Goal: Find specific page/section: Find specific page/section

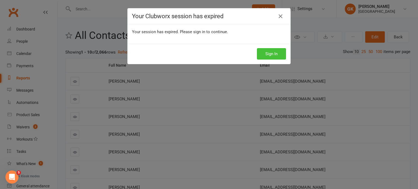
click at [275, 50] on button "Sign In" at bounding box center [271, 53] width 29 height 11
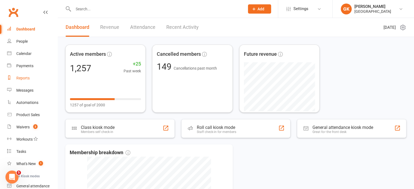
click at [30, 81] on link "Reports" at bounding box center [32, 78] width 50 height 12
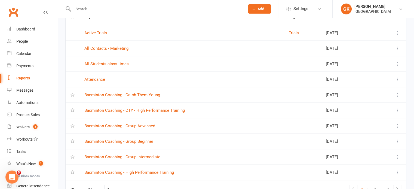
scroll to position [81, 0]
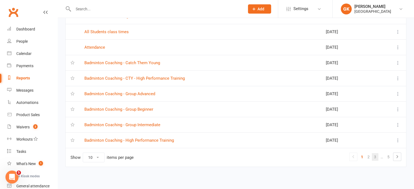
click at [373, 157] on link "3" at bounding box center [375, 157] width 7 height 8
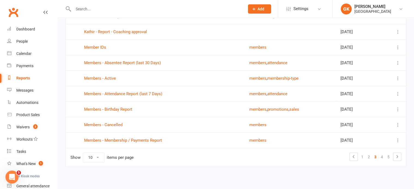
scroll to position [0, 0]
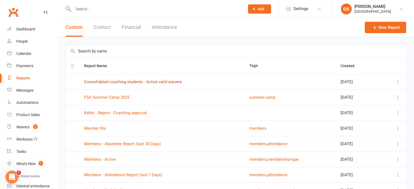
click at [124, 83] on link "Consolidated coaching students - Active valid waivers" at bounding box center [133, 82] width 98 height 5
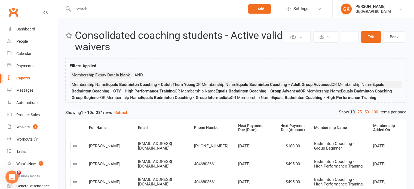
click at [378, 132] on div "Membership Added On" at bounding box center [387, 128] width 29 height 8
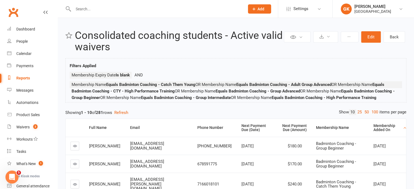
click at [378, 132] on div "Membership Added On" at bounding box center [388, 128] width 28 height 8
